Goal: Entertainment & Leisure: Consume media (video, audio)

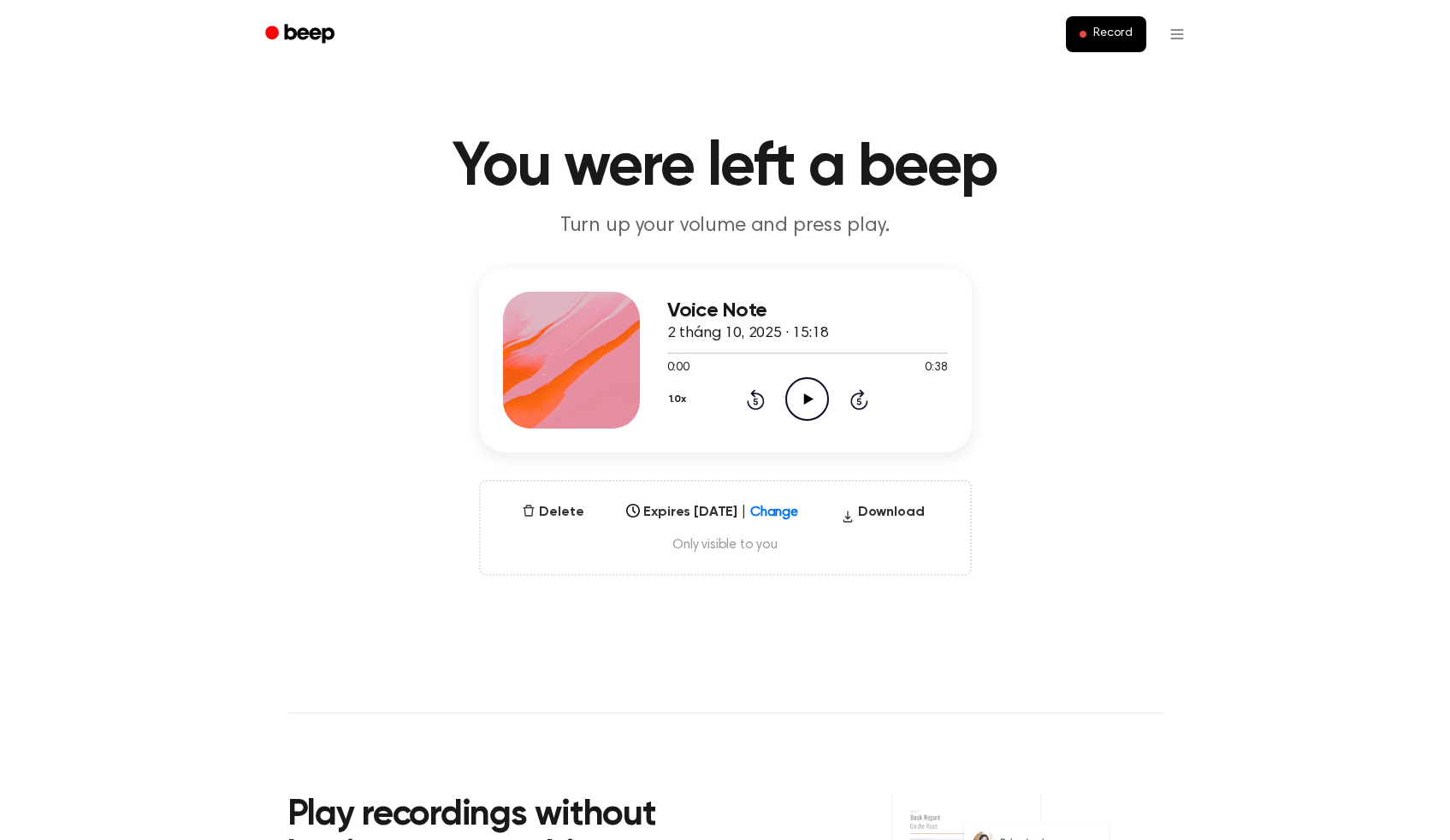
click at [802, 392] on icon "Play Audio" at bounding box center [807, 399] width 44 height 44
click at [669, 352] on div at bounding box center [683, 353] width 32 height 2
click at [807, 399] on icon "Pause Audio" at bounding box center [807, 399] width 44 height 44
click at [807, 399] on icon at bounding box center [809, 398] width 10 height 11
click at [807, 399] on icon "Pause Audio" at bounding box center [807, 399] width 44 height 44
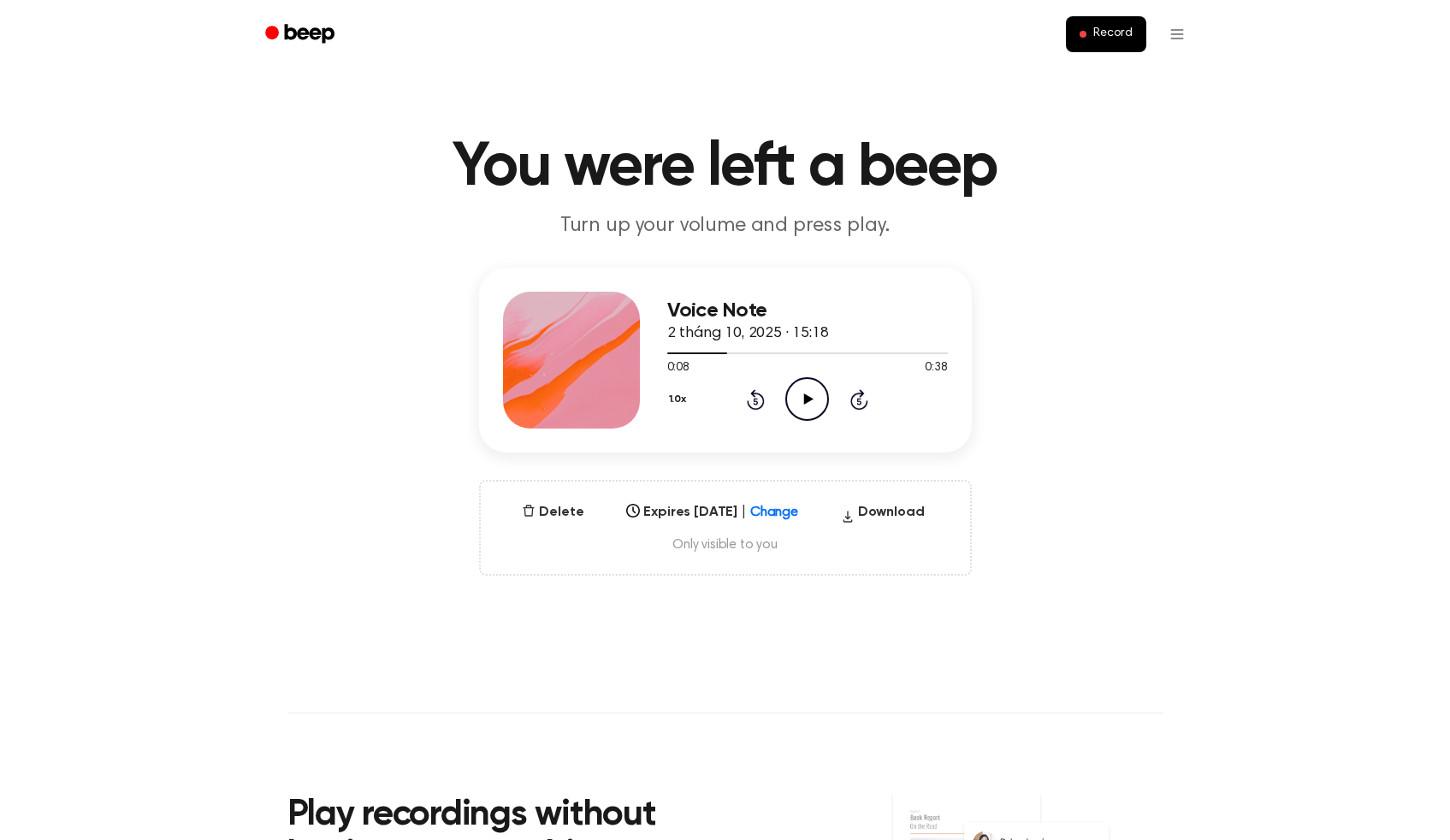
click at [807, 399] on icon at bounding box center [809, 398] width 10 height 11
click at [807, 399] on icon "Pause Audio" at bounding box center [807, 399] width 44 height 44
click at [807, 399] on icon at bounding box center [809, 398] width 10 height 11
click at [807, 399] on icon "Pause Audio" at bounding box center [807, 399] width 44 height 44
click at [807, 399] on icon at bounding box center [809, 398] width 10 height 11
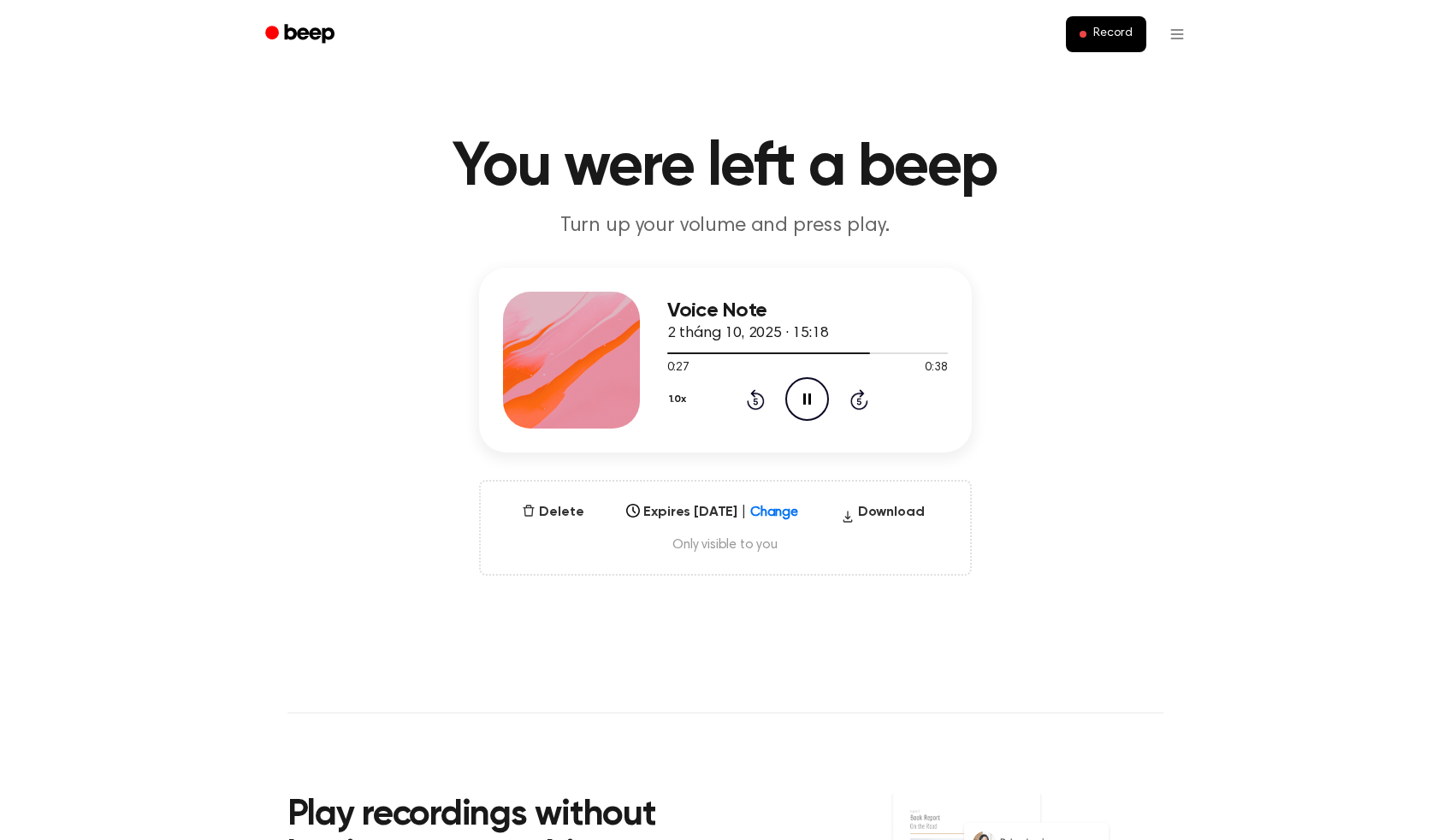
click at [807, 399] on icon "Pause Audio" at bounding box center [807, 399] width 44 height 44
click at [807, 399] on icon at bounding box center [809, 398] width 10 height 11
click at [807, 399] on icon "Pause Audio" at bounding box center [807, 399] width 44 height 44
click at [807, 399] on icon at bounding box center [809, 398] width 10 height 11
